Goal: Information Seeking & Learning: Learn about a topic

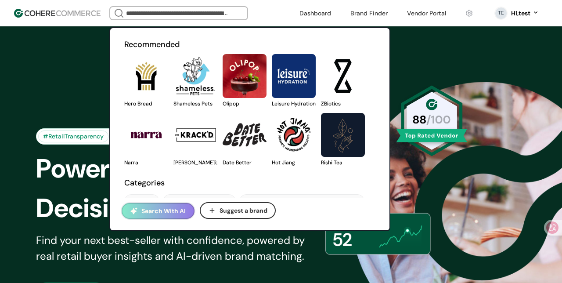
click at [170, 214] on button "Search With AI" at bounding box center [158, 211] width 73 height 16
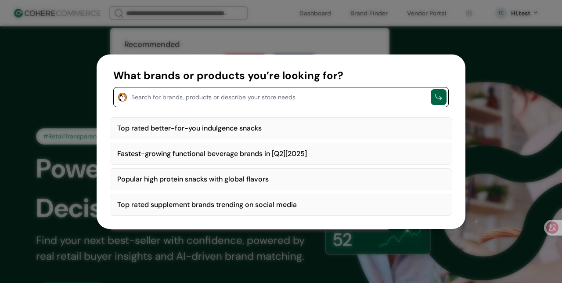
click at [239, 101] on textarea "button" at bounding box center [278, 96] width 295 height 11
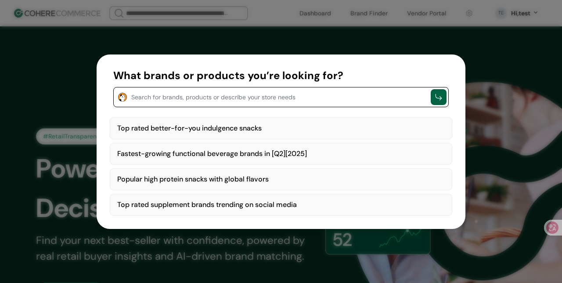
click at [258, 125] on div "Top rated better-for-you indulgence snacks" at bounding box center [281, 128] width 343 height 22
type textarea "**********"
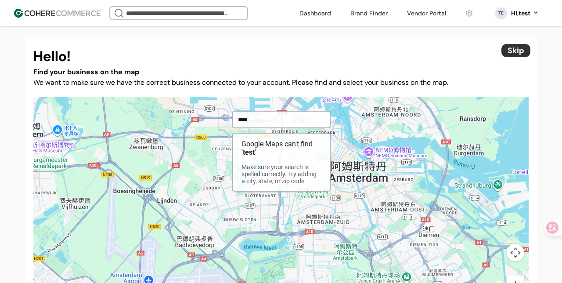
click at [198, 11] on input "search" at bounding box center [178, 13] width 109 height 12
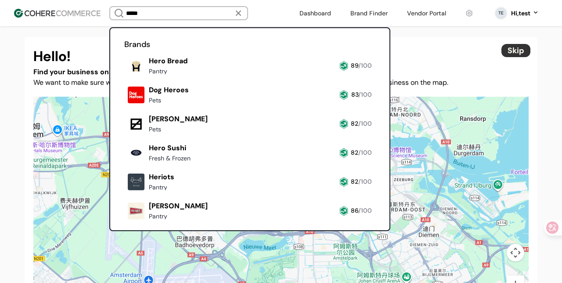
type input "****"
click at [124, 78] on link at bounding box center [124, 78] width 0 height 0
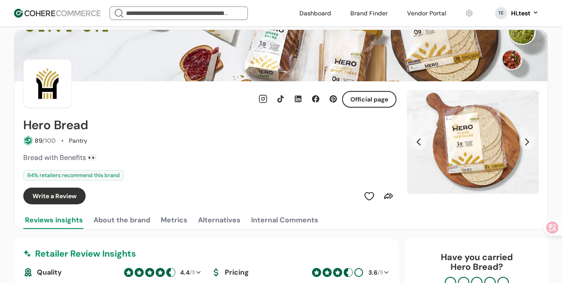
scroll to position [10, 0]
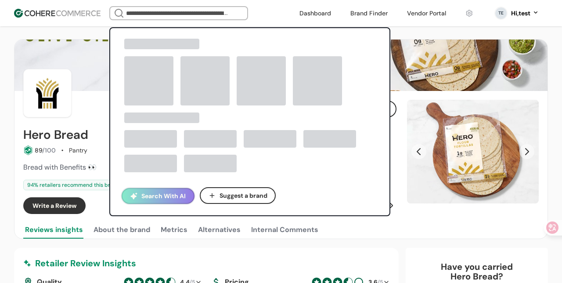
click at [159, 12] on input "search" at bounding box center [178, 13] width 109 height 12
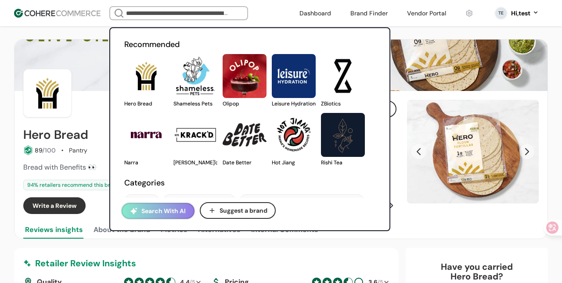
click at [148, 13] on input "search" at bounding box center [178, 13] width 109 height 12
click at [146, 208] on button "Search With AI" at bounding box center [158, 211] width 73 height 16
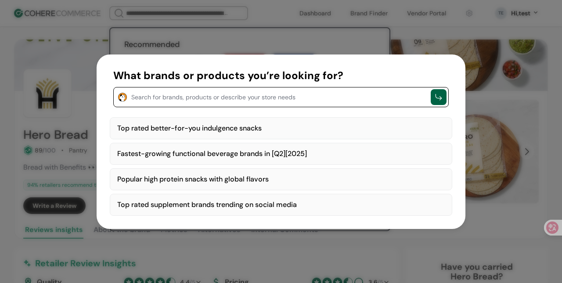
click at [215, 102] on div "Search for brands, products or describe your store needs" at bounding box center [281, 97] width 336 height 20
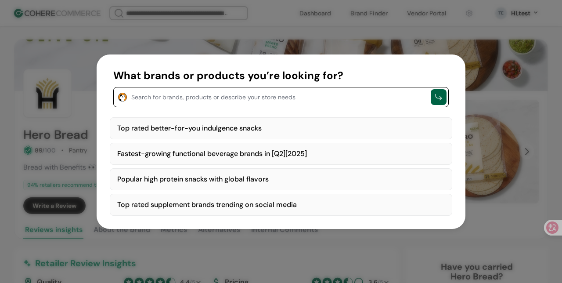
click at [216, 97] on textarea "button" at bounding box center [278, 96] width 295 height 11
click at [238, 126] on div "Top rated better-for-you indulgence snacks" at bounding box center [281, 128] width 343 height 22
type textarea "**********"
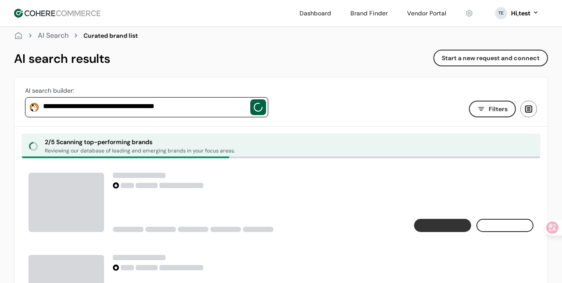
scroll to position [21, 0]
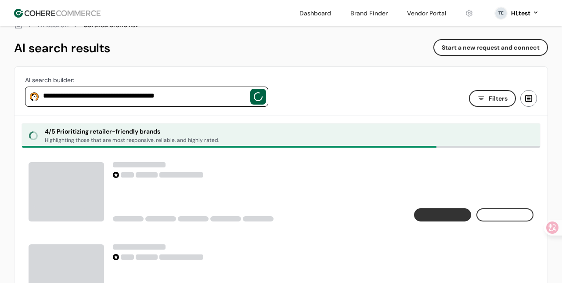
click at [141, 131] on div "4 / 5 Prioritizing retailer-friendly brands" at bounding box center [132, 131] width 174 height 9
click at [176, 131] on div "4 / 5 Prioritizing retailer-friendly brands" at bounding box center [132, 131] width 174 height 9
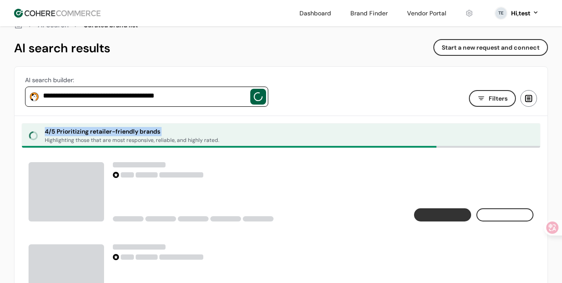
click at [176, 131] on div "4 / 5 Prioritizing retailer-friendly brands" at bounding box center [132, 131] width 174 height 9
click at [185, 142] on div "Highlighting those that are most responsive, reliable, and highly rated." at bounding box center [132, 140] width 174 height 8
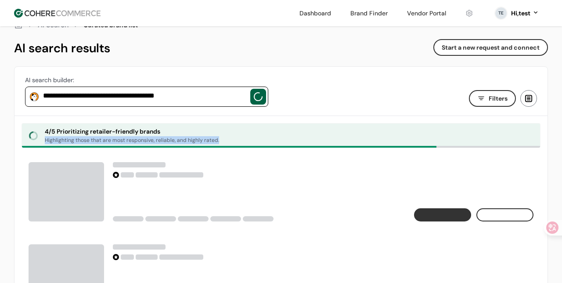
click at [185, 142] on div "Highlighting those that are most responsive, reliable, and highly rated." at bounding box center [132, 140] width 174 height 8
click at [208, 142] on div "Highlighting those that are most responsive, reliable, and highly rated." at bounding box center [132, 140] width 174 height 8
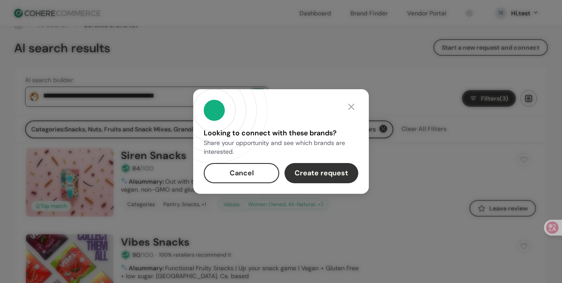
click at [357, 105] on div at bounding box center [351, 107] width 14 height 14
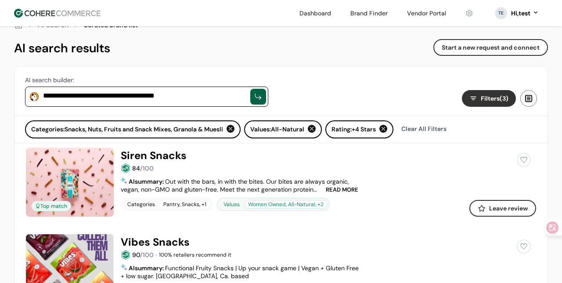
click at [24, 50] on div "AI search results" at bounding box center [62, 48] width 96 height 18
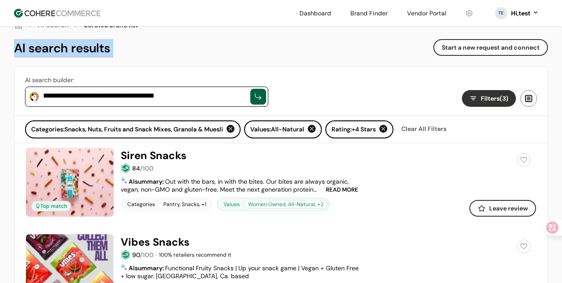
click at [24, 50] on div "AI search results" at bounding box center [62, 48] width 96 height 18
click at [75, 50] on div "AI search results" at bounding box center [62, 48] width 96 height 18
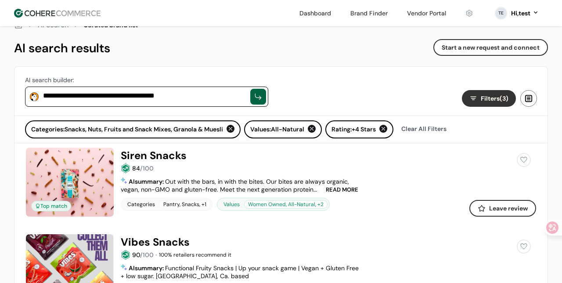
click at [281, 105] on div "**********" at bounding box center [281, 91] width 533 height 49
click at [206, 98] on textarea "**********" at bounding box center [144, 96] width 203 height 11
click at [221, 98] on textarea "**********" at bounding box center [144, 96] width 203 height 11
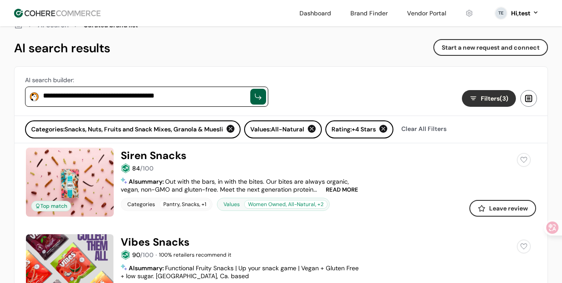
click at [254, 96] on div at bounding box center [258, 96] width 9 height 9
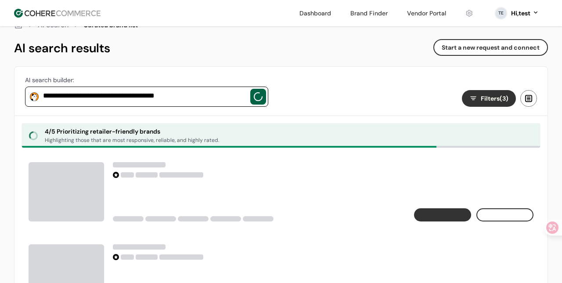
click at [217, 80] on div "AI search builder:" at bounding box center [146, 80] width 243 height 9
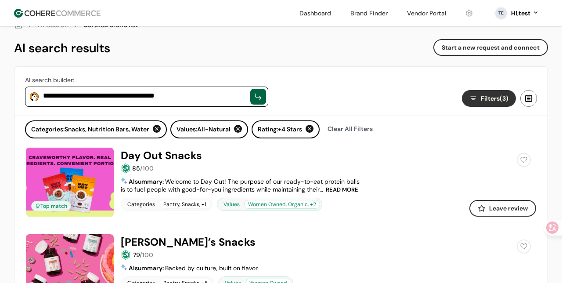
click at [337, 183] on span "Welcome to Day Out! The purpose of our ready-to-eat protein balls is to fuel pe…" at bounding box center [240, 194] width 239 height 32
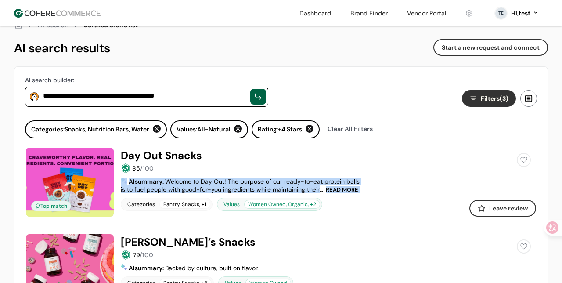
click at [337, 183] on span "Welcome to Day Out! The purpose of our ready-to-eat protein balls is to fuel pe…" at bounding box center [240, 194] width 239 height 32
click at [350, 183] on span "Welcome to Day Out! The purpose of our ready-to-eat protein balls is to fuel pe…" at bounding box center [240, 194] width 239 height 32
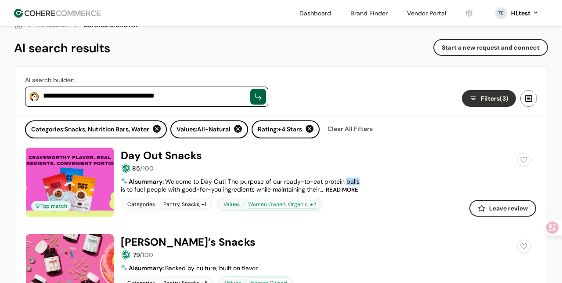
click at [350, 183] on span "Welcome to Day Out! The purpose of our ready-to-eat protein balls is to fuel pe…" at bounding box center [240, 194] width 239 height 32
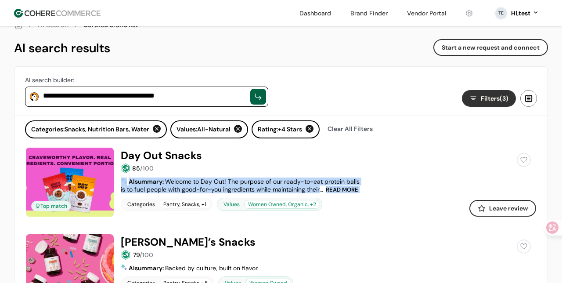
click at [350, 183] on span "Welcome to Day Out! The purpose of our ready-to-eat protein balls is to fuel pe…" at bounding box center [240, 194] width 239 height 32
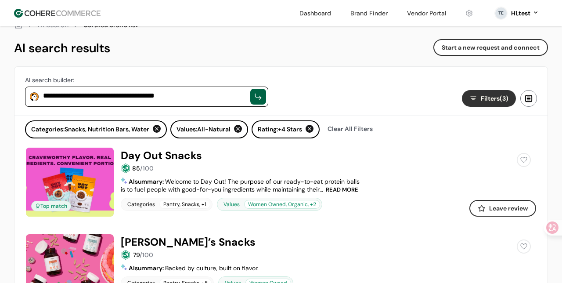
click at [340, 182] on span "Welcome to Day Out! The purpose of our ready-to-eat protein balls is to fuel pe…" at bounding box center [240, 194] width 239 height 32
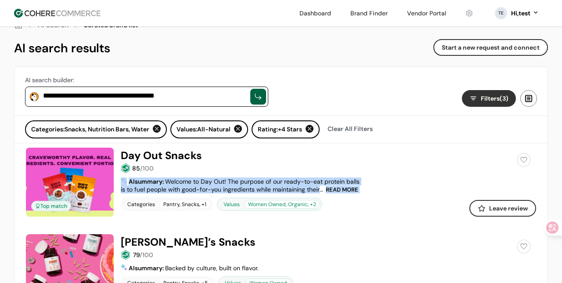
click at [340, 182] on span "Welcome to Day Out! The purpose of our ready-to-eat protein balls is to fuel pe…" at bounding box center [240, 194] width 239 height 32
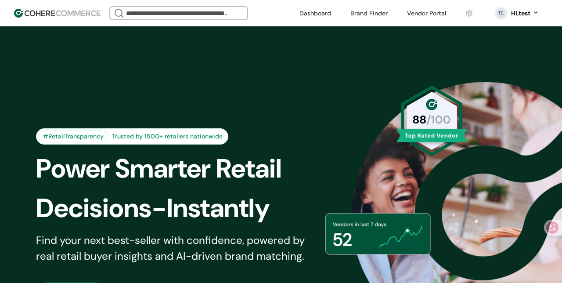
click at [166, 15] on input "search" at bounding box center [178, 13] width 109 height 12
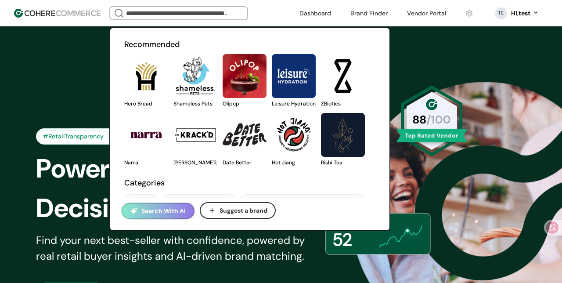
click at [155, 11] on input "search" at bounding box center [178, 13] width 109 height 12
click at [182, 7] on input "search" at bounding box center [178, 13] width 109 height 12
click at [181, 9] on input "search" at bounding box center [178, 13] width 109 height 12
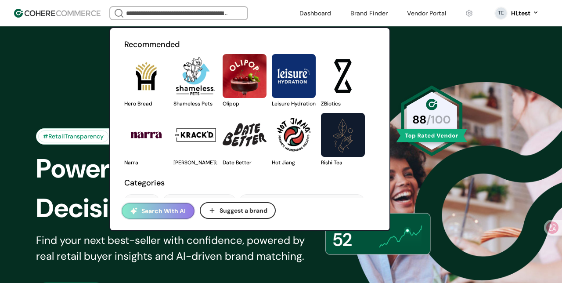
click at [166, 15] on input "search" at bounding box center [178, 13] width 109 height 12
click at [497, 113] on div "#RetailTransparency Trusted by 1500+ retailers nationwide Power Smarter Retail …" at bounding box center [281, 215] width 534 height 334
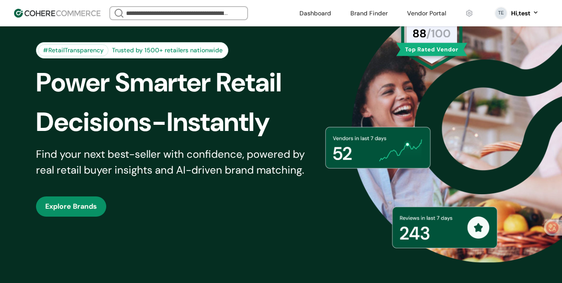
scroll to position [90, 0]
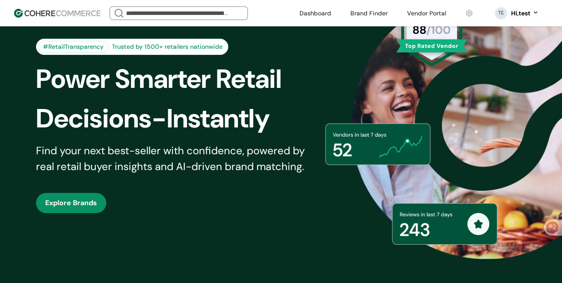
click at [219, 100] on div "Decisions-Instantly" at bounding box center [183, 119] width 295 height 40
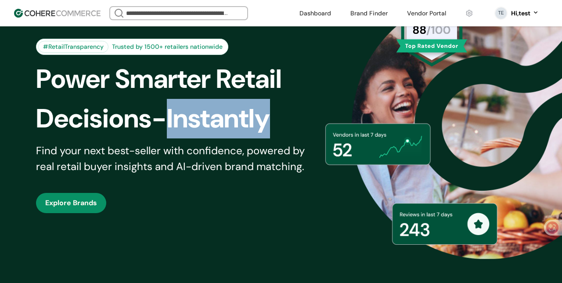
click at [219, 100] on div "Decisions-Instantly" at bounding box center [183, 119] width 295 height 40
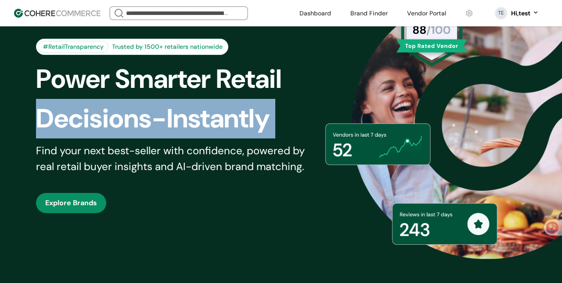
click at [219, 100] on div "Decisions-Instantly" at bounding box center [183, 119] width 295 height 40
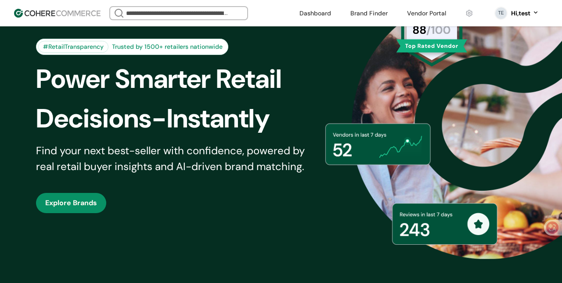
click at [244, 87] on div "Power Smarter Retail" at bounding box center [183, 79] width 295 height 40
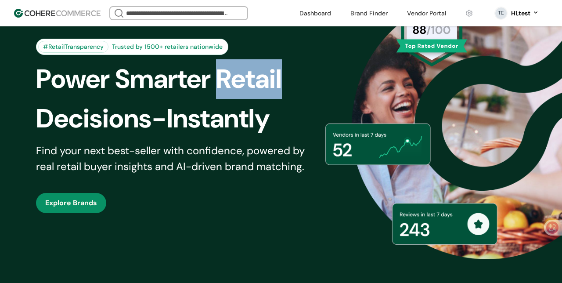
click at [244, 87] on div "Power Smarter Retail" at bounding box center [183, 79] width 295 height 40
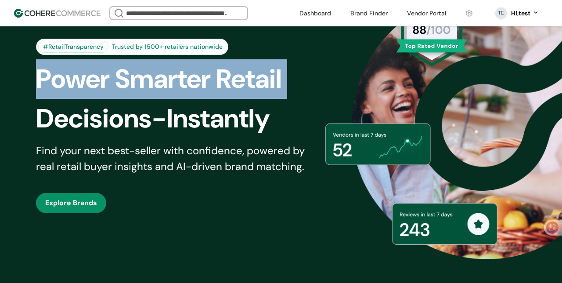
click at [244, 87] on div "Power Smarter Retail" at bounding box center [183, 79] width 295 height 40
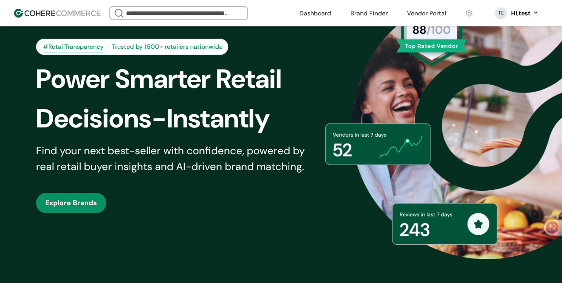
click at [231, 110] on div "Decisions-Instantly" at bounding box center [183, 119] width 295 height 40
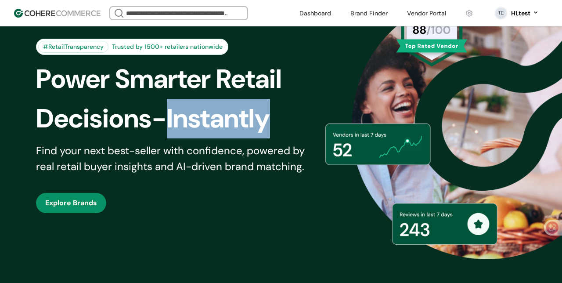
click at [231, 110] on div "Decisions-Instantly" at bounding box center [183, 119] width 295 height 40
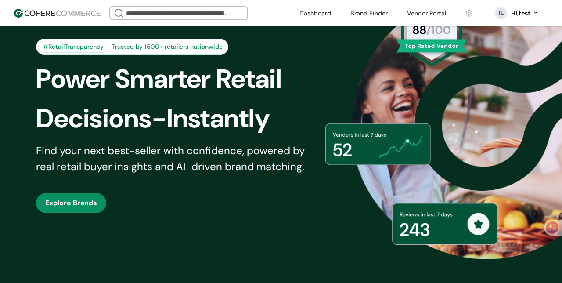
click at [225, 150] on div "Find your next best-seller with confidence, powered by real retail buyer insigh…" at bounding box center [176, 159] width 280 height 32
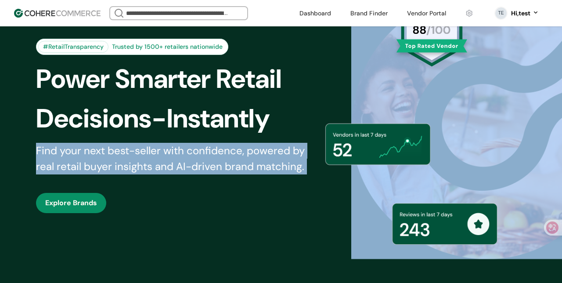
click at [225, 150] on div "Find your next best-seller with confidence, powered by real retail buyer insigh…" at bounding box center [176, 159] width 280 height 32
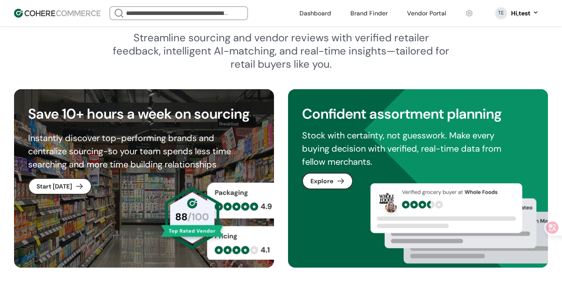
scroll to position [439, 0]
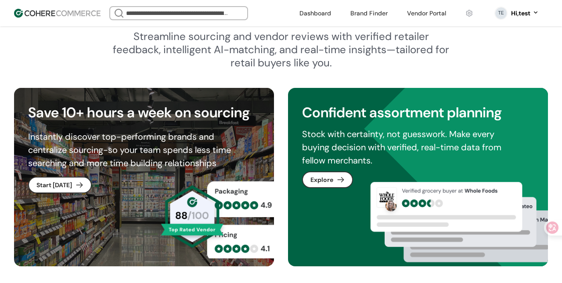
click at [216, 19] on input "search" at bounding box center [178, 13] width 109 height 12
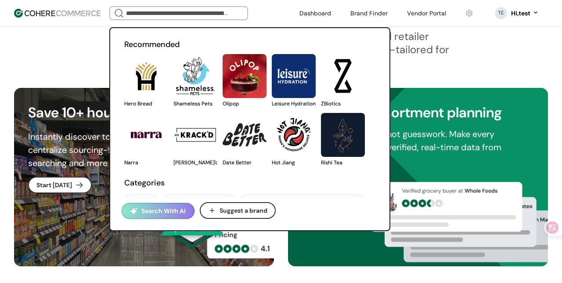
click at [225, 214] on button "Suggest a brand" at bounding box center [238, 210] width 76 height 17
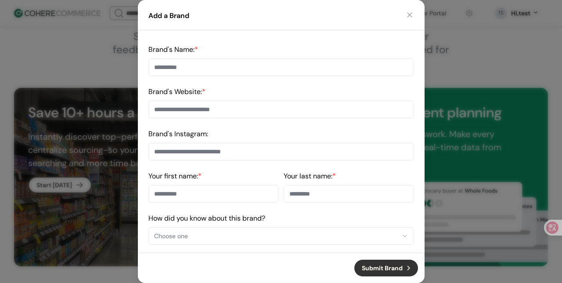
click at [410, 16] on button "button" at bounding box center [410, 15] width 9 height 9
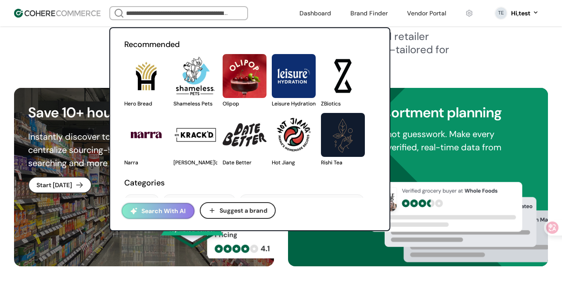
click at [190, 14] on input "search" at bounding box center [178, 13] width 109 height 12
click at [162, 211] on button "Search With AI" at bounding box center [158, 211] width 73 height 16
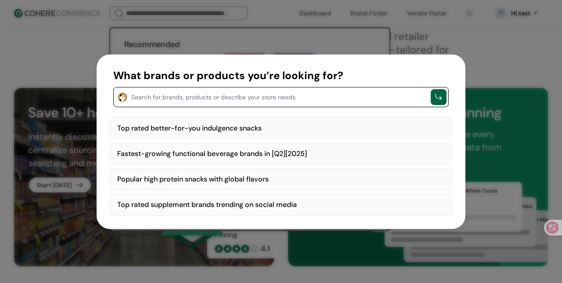
click at [270, 157] on div "Fastest-growing functional beverage brands in [Q2][2025]" at bounding box center [281, 154] width 343 height 22
type textarea "**********"
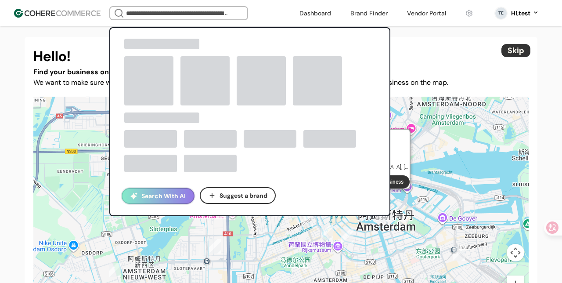
click at [211, 8] on input "search" at bounding box center [178, 13] width 109 height 12
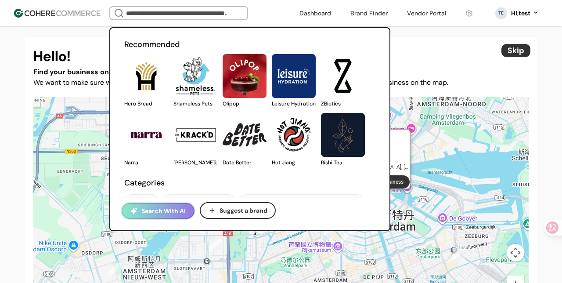
scroll to position [105, 0]
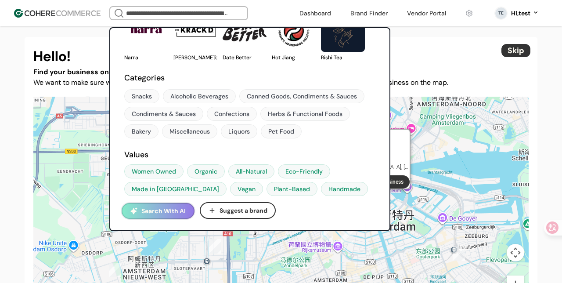
click at [175, 209] on button "Search With AI" at bounding box center [158, 211] width 73 height 16
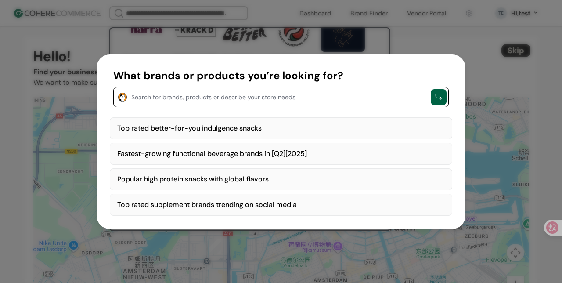
click at [210, 126] on div "Top rated better-for-you indulgence snacks" at bounding box center [281, 128] width 343 height 22
type textarea "**********"
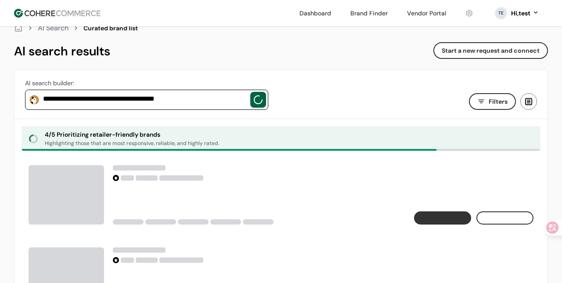
scroll to position [18, 0]
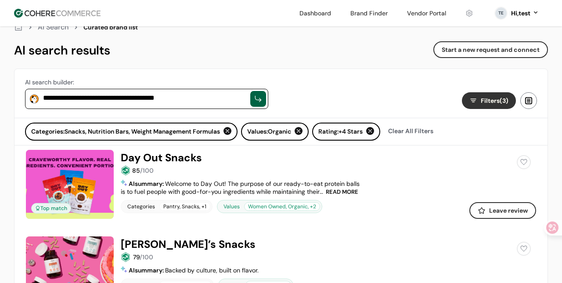
click at [176, 115] on div "**********" at bounding box center [147, 93] width 265 height 49
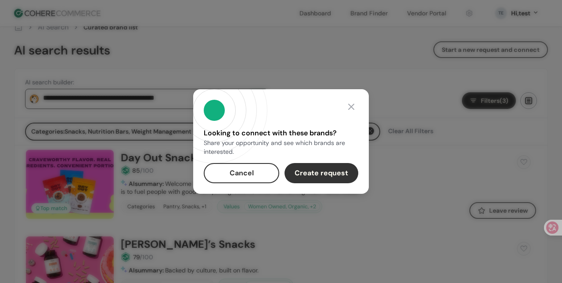
click at [257, 170] on button "Cancel" at bounding box center [242, 173] width 76 height 20
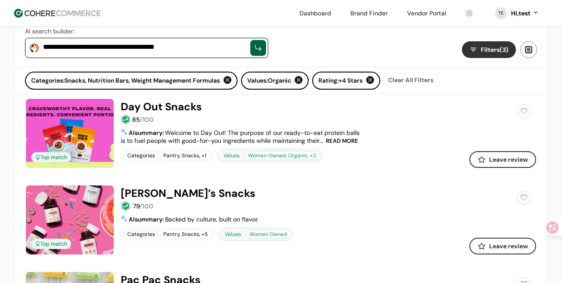
scroll to position [0, 0]
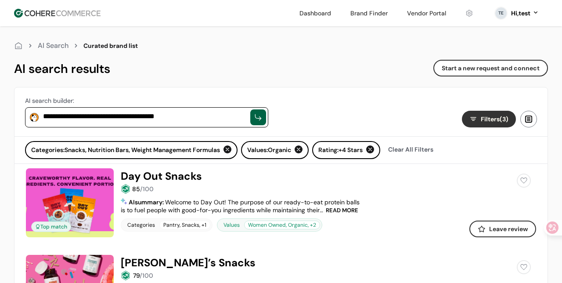
click at [116, 130] on div "**********" at bounding box center [147, 111] width 265 height 49
click at [160, 131] on div "**********" at bounding box center [147, 111] width 265 height 49
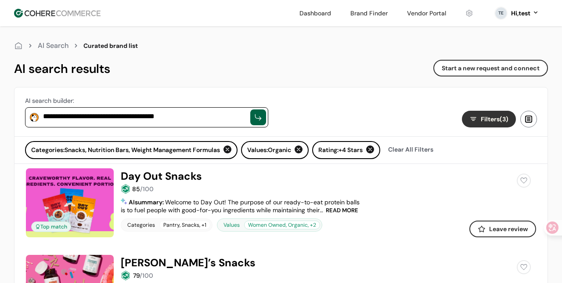
click at [164, 134] on div "**********" at bounding box center [147, 111] width 265 height 49
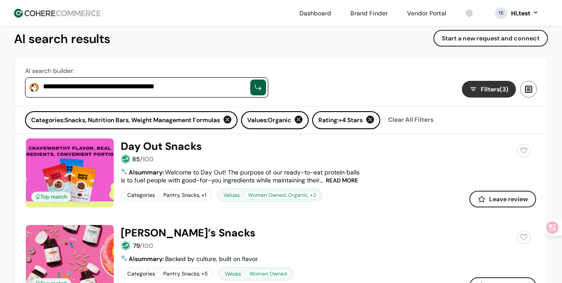
scroll to position [48, 0]
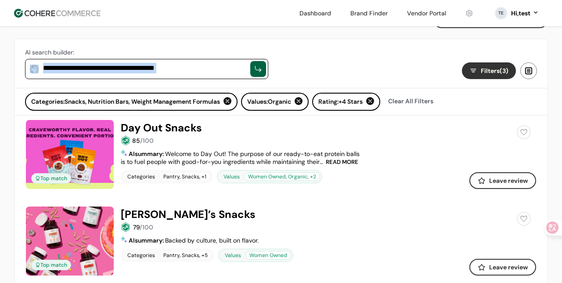
click at [203, 75] on div "**********" at bounding box center [146, 69] width 243 height 20
click at [205, 70] on textarea "**********" at bounding box center [144, 68] width 203 height 11
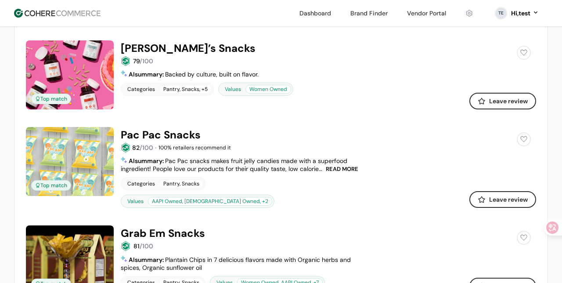
scroll to position [218, 0]
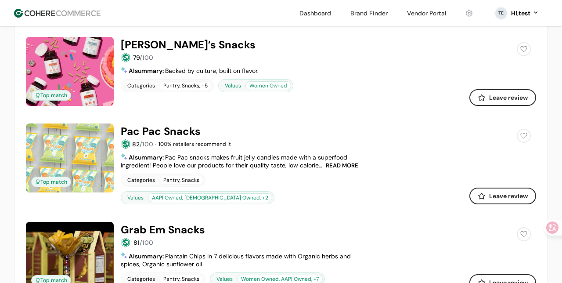
click at [150, 160] on span "summary" at bounding box center [149, 157] width 28 height 8
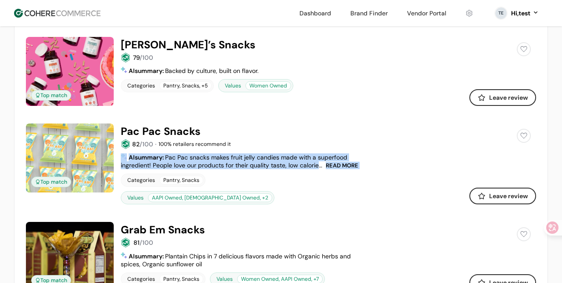
click at [150, 160] on span "summary" at bounding box center [149, 157] width 28 height 8
click at [175, 160] on span "Pac Pac snacks makes fruit jelly candies made with a superfood ingredient! Peop…" at bounding box center [234, 165] width 227 height 24
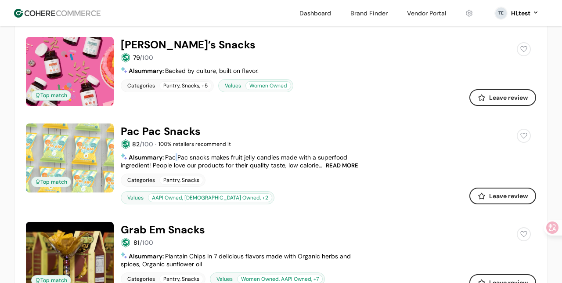
click at [175, 160] on span "Pac Pac snacks makes fruit jelly candies made with a superfood ingredient! Peop…" at bounding box center [234, 165] width 227 height 24
click at [172, 160] on span "Pac Pac snacks makes fruit jelly candies made with a superfood ingredient! Peop…" at bounding box center [234, 165] width 227 height 24
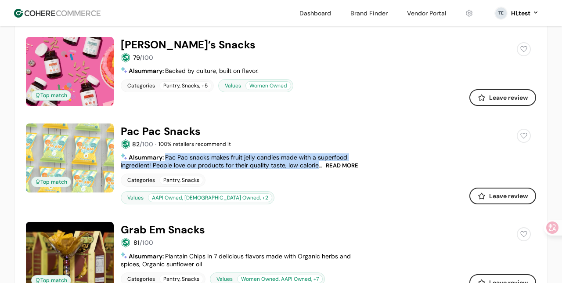
drag, startPoint x: 167, startPoint y: 159, endPoint x: 318, endPoint y: 165, distance: 151.3
click at [318, 165] on div "READ MORE AI summary : Pac Pac snacks makes fruit jelly candies made with a sup…" at bounding box center [241, 161] width 241 height 16
click at [318, 165] on span "Pac Pac snacks makes fruit jelly candies made with a superfood ingredient! Peop…" at bounding box center [234, 165] width 227 height 24
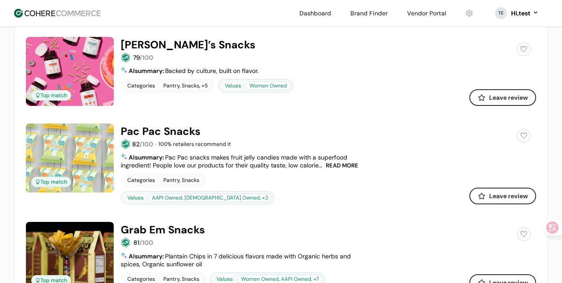
click at [335, 163] on span "READ MORE" at bounding box center [342, 166] width 33 height 6
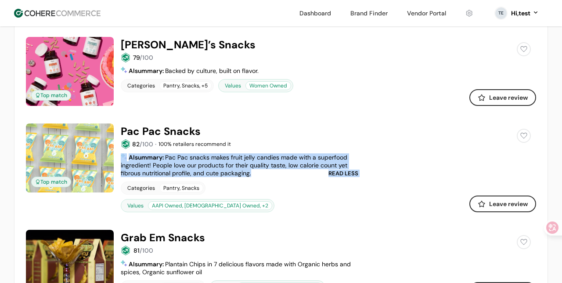
drag, startPoint x: 253, startPoint y: 175, endPoint x: 123, endPoint y: 159, distance: 130.7
click at [123, 159] on div "READ LESS AI summary : Pac Pac snacks makes fruit jelly candies made with a sup…" at bounding box center [241, 165] width 241 height 24
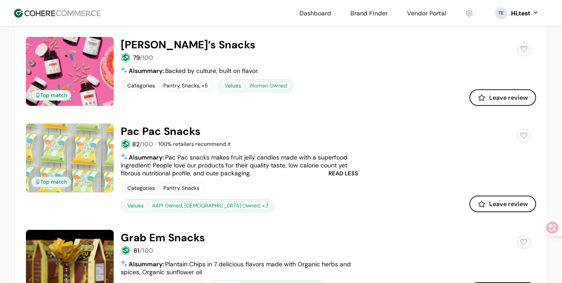
click at [143, 159] on span "summary" at bounding box center [149, 157] width 28 height 8
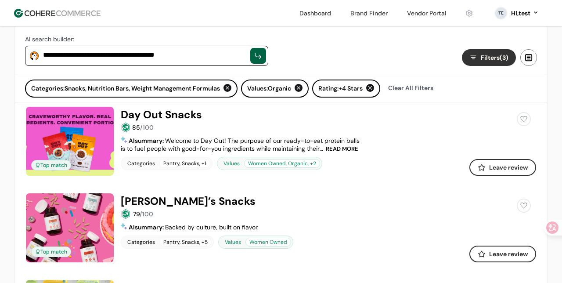
scroll to position [34, 0]
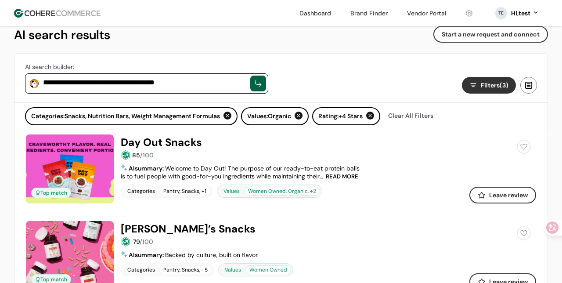
click at [180, 171] on span "Welcome to Day Out! The purpose of our ready-to-eat protein balls is to fuel pe…" at bounding box center [240, 180] width 239 height 32
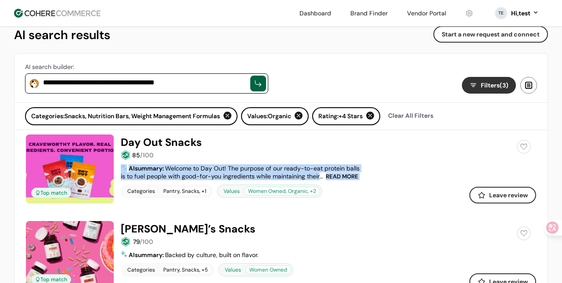
click at [180, 171] on span "Welcome to Day Out! The purpose of our ready-to-eat protein balls is to fuel pe…" at bounding box center [240, 180] width 239 height 32
click at [213, 171] on span "Welcome to Day Out! The purpose of our ready-to-eat protein balls is to fuel pe…" at bounding box center [240, 180] width 239 height 32
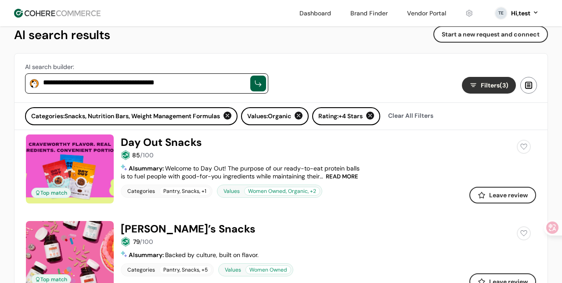
click at [184, 166] on span "Welcome to Day Out! The purpose of our ready-to-eat protein balls is to fuel pe…" at bounding box center [240, 180] width 239 height 32
click at [272, 174] on span "Welcome to Day Out! The purpose of our ready-to-eat protein balls is to fuel pe…" at bounding box center [240, 180] width 239 height 32
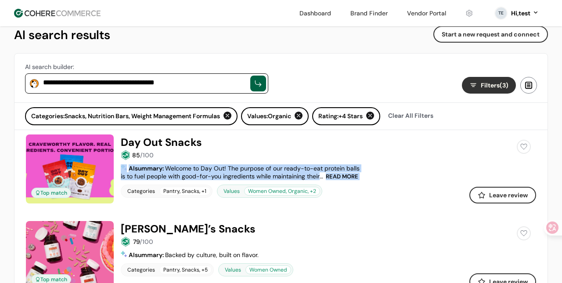
click at [272, 174] on span "Welcome to Day Out! The purpose of our ready-to-eat protein balls is to fuel pe…" at bounding box center [240, 180] width 239 height 32
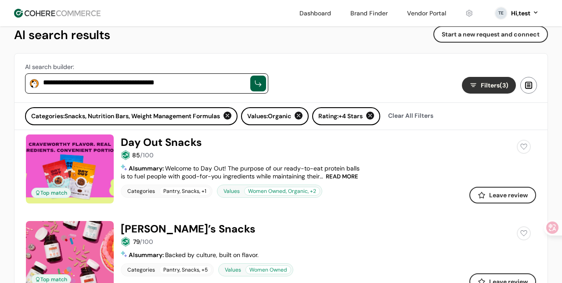
click at [348, 178] on span "READ MORE" at bounding box center [342, 177] width 33 height 6
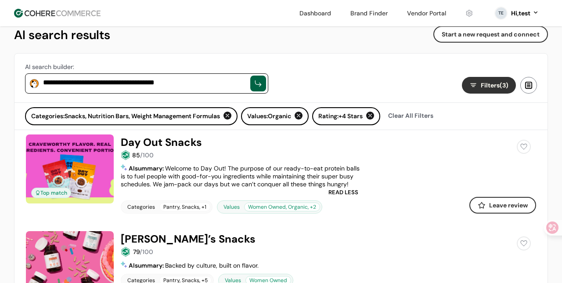
click at [349, 195] on span "READ LESS" at bounding box center [344, 192] width 30 height 6
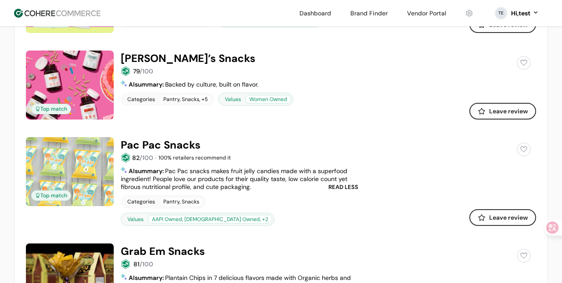
scroll to position [284, 0]
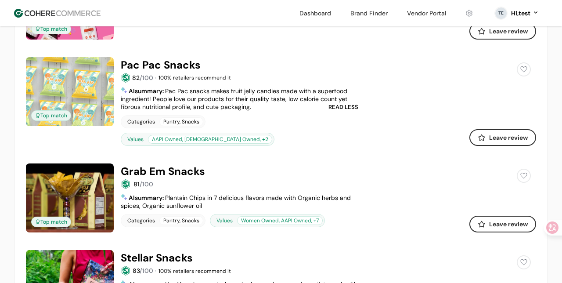
click at [344, 106] on span "READ LESS" at bounding box center [344, 107] width 30 height 6
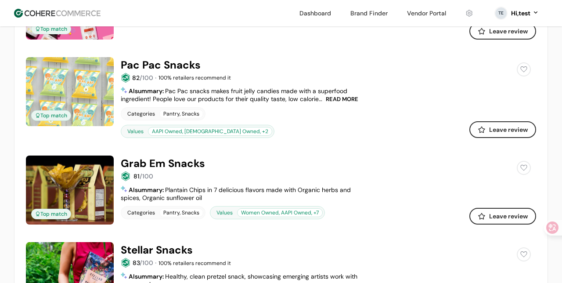
click at [340, 98] on span "READ MORE" at bounding box center [342, 99] width 33 height 6
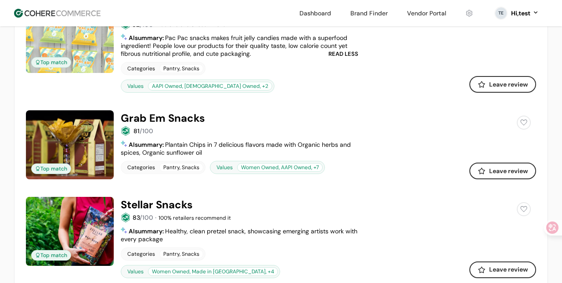
scroll to position [384, 0]
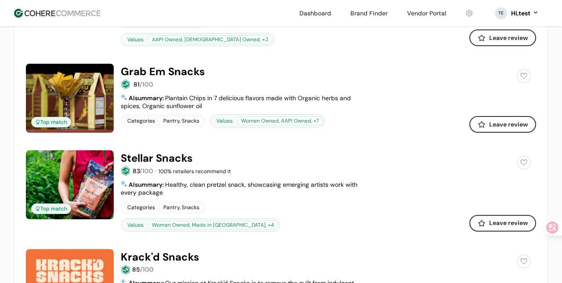
click at [190, 150] on link at bounding box center [281, 150] width 511 height 0
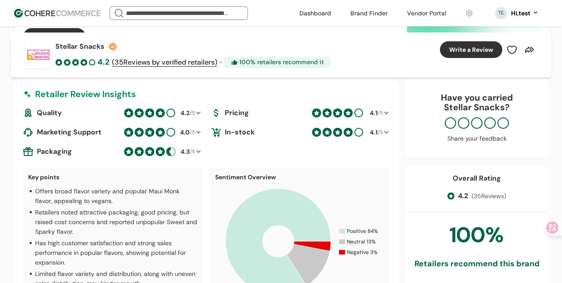
scroll to position [222, 0]
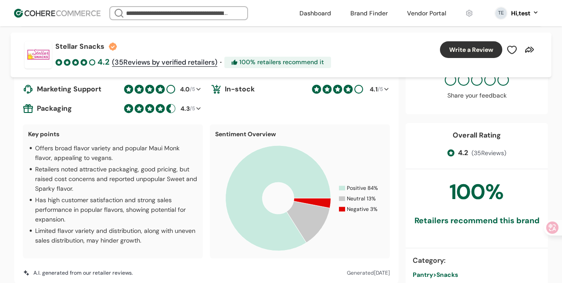
click at [102, 207] on p "Has high customer satisfaction and strong sales performance in popular flavors,…" at bounding box center [116, 209] width 163 height 29
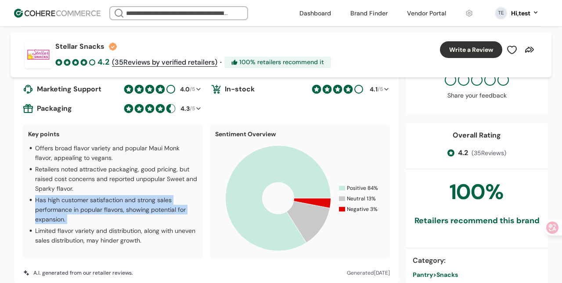
click at [102, 207] on p "Has high customer satisfaction and strong sales performance in popular flavors,…" at bounding box center [116, 209] width 163 height 29
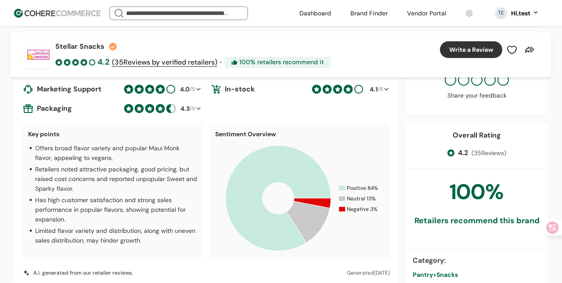
click at [117, 230] on p "Limited flavor variety and distribution, along with uneven sales distribution, …" at bounding box center [116, 235] width 163 height 19
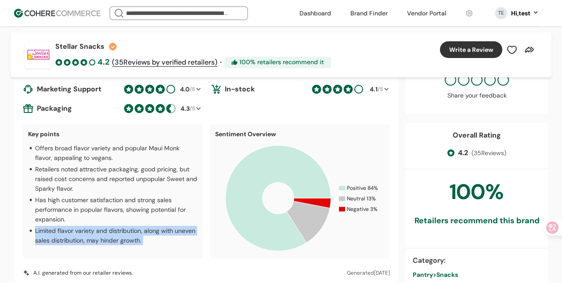
click at [117, 230] on p "Limited flavor variety and distribution, along with uneven sales distribution, …" at bounding box center [116, 235] width 163 height 19
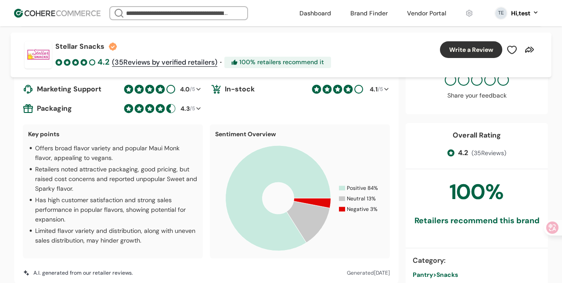
click at [123, 234] on p "Limited flavor variety and distribution, along with uneven sales distribution, …" at bounding box center [116, 235] width 163 height 19
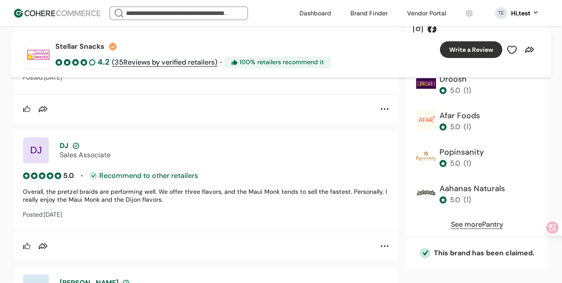
scroll to position [1009, 0]
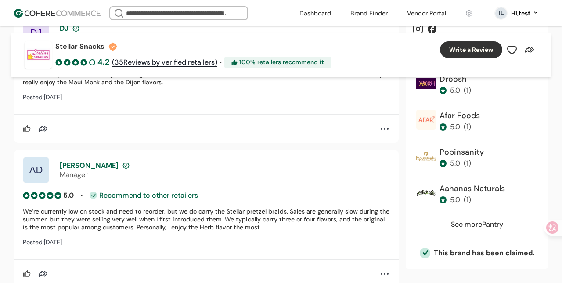
click at [211, 151] on div "AD Adam Manager 5.0 • Recommend to other retailers We’re currently low on stock…" at bounding box center [206, 202] width 385 height 105
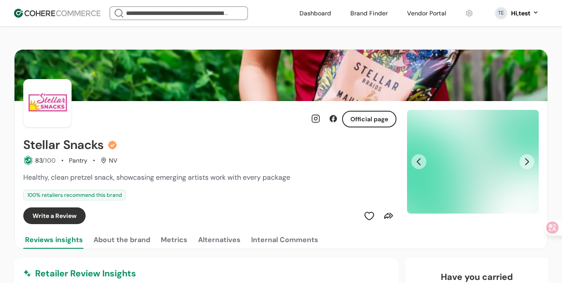
scroll to position [41, 0]
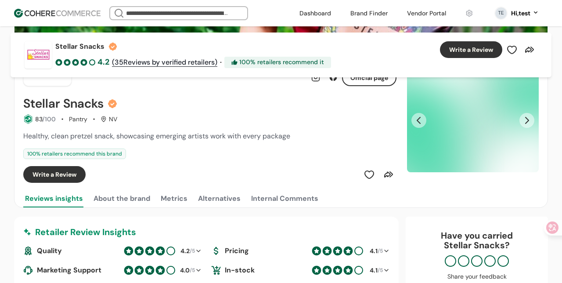
click at [214, 141] on div "Healthy, clean pretzel snack, showcasing emerging artists work with every packa…" at bounding box center [209, 136] width 373 height 11
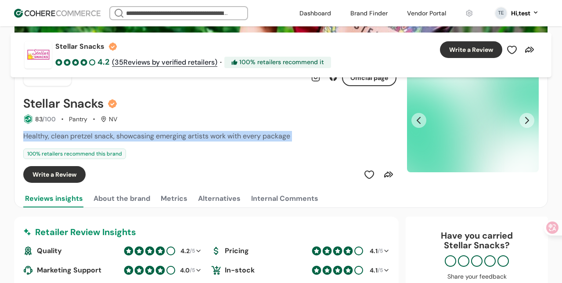
click at [214, 141] on div "Healthy, clean pretzel snack, showcasing emerging artists work with every packa…" at bounding box center [209, 136] width 373 height 11
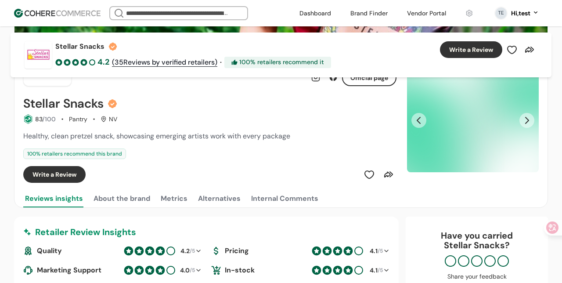
click at [218, 152] on div "100 % retailers recommend this brand" at bounding box center [209, 154] width 373 height 11
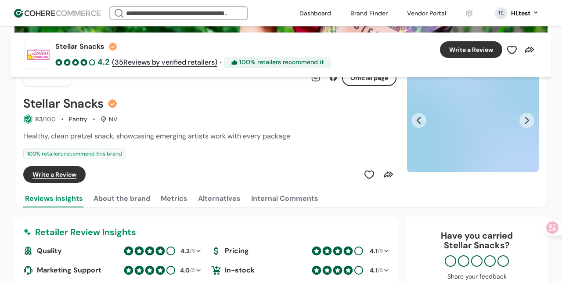
click at [218, 152] on div "100 % retailers recommend this brand" at bounding box center [209, 154] width 373 height 11
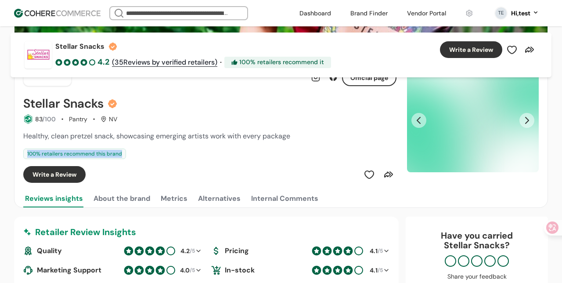
click at [218, 152] on div "100 % retailers recommend this brand" at bounding box center [209, 154] width 373 height 11
click at [134, 152] on div "100 % retailers recommend this brand" at bounding box center [209, 154] width 373 height 11
click at [109, 154] on div "100 % retailers recommend this brand" at bounding box center [74, 154] width 103 height 11
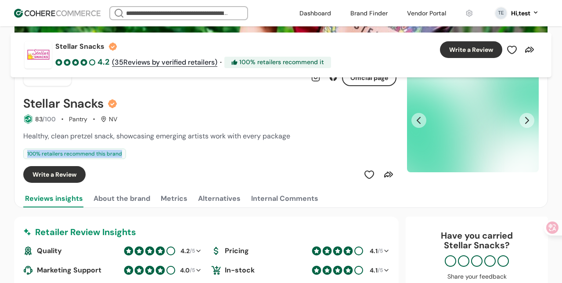
click at [126, 154] on div "100 % retailers recommend this brand" at bounding box center [209, 154] width 373 height 11
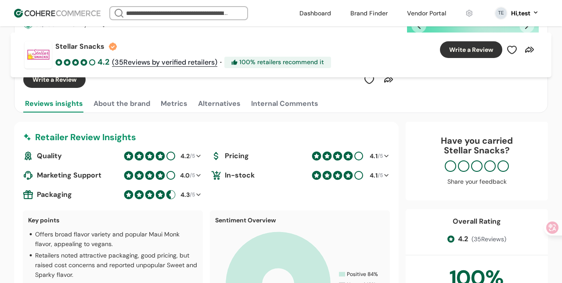
scroll to position [113, 0]
